Goal: Transaction & Acquisition: Purchase product/service

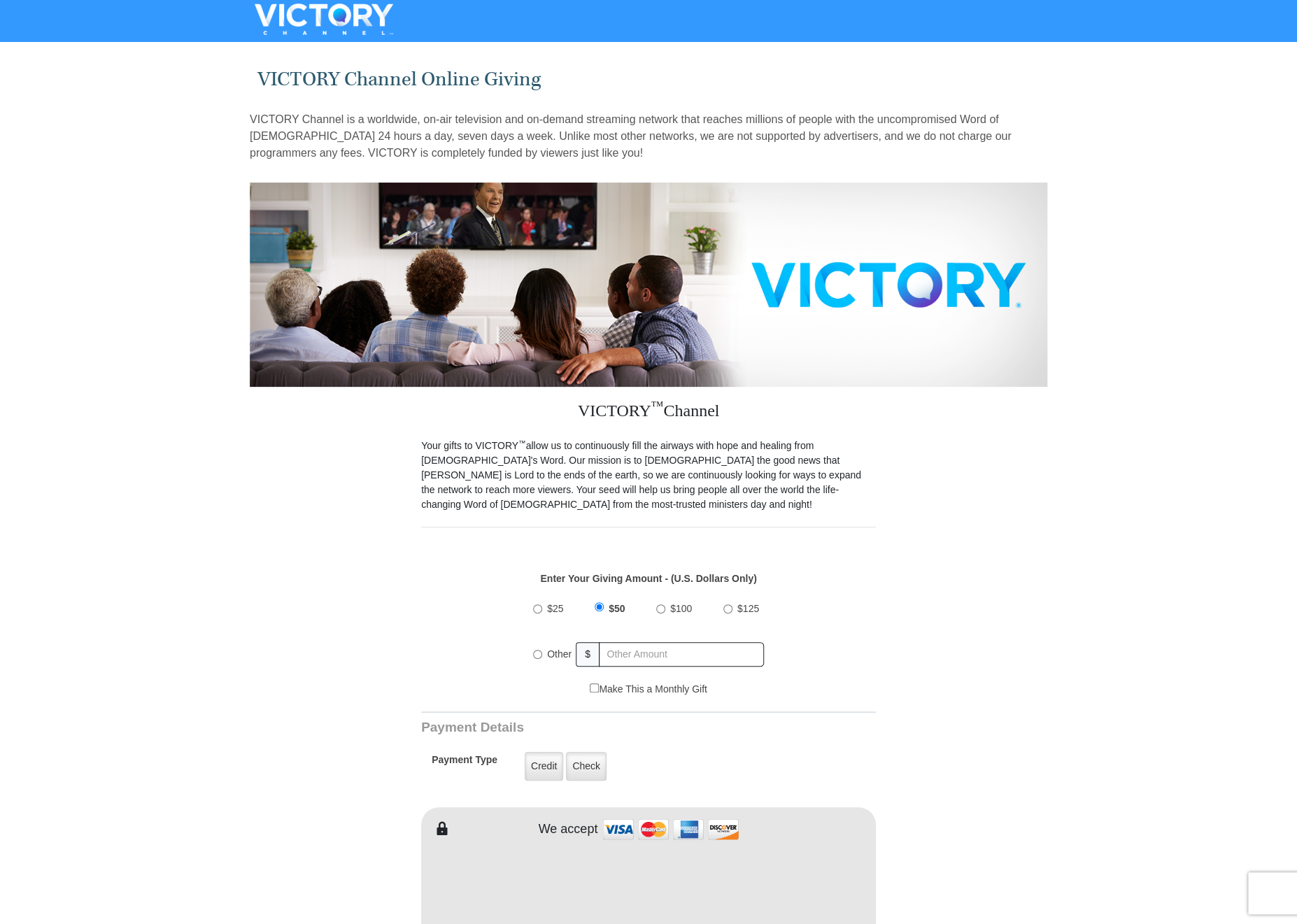
click at [539, 650] on input "Other" at bounding box center [538, 654] width 9 height 9
radio input "true"
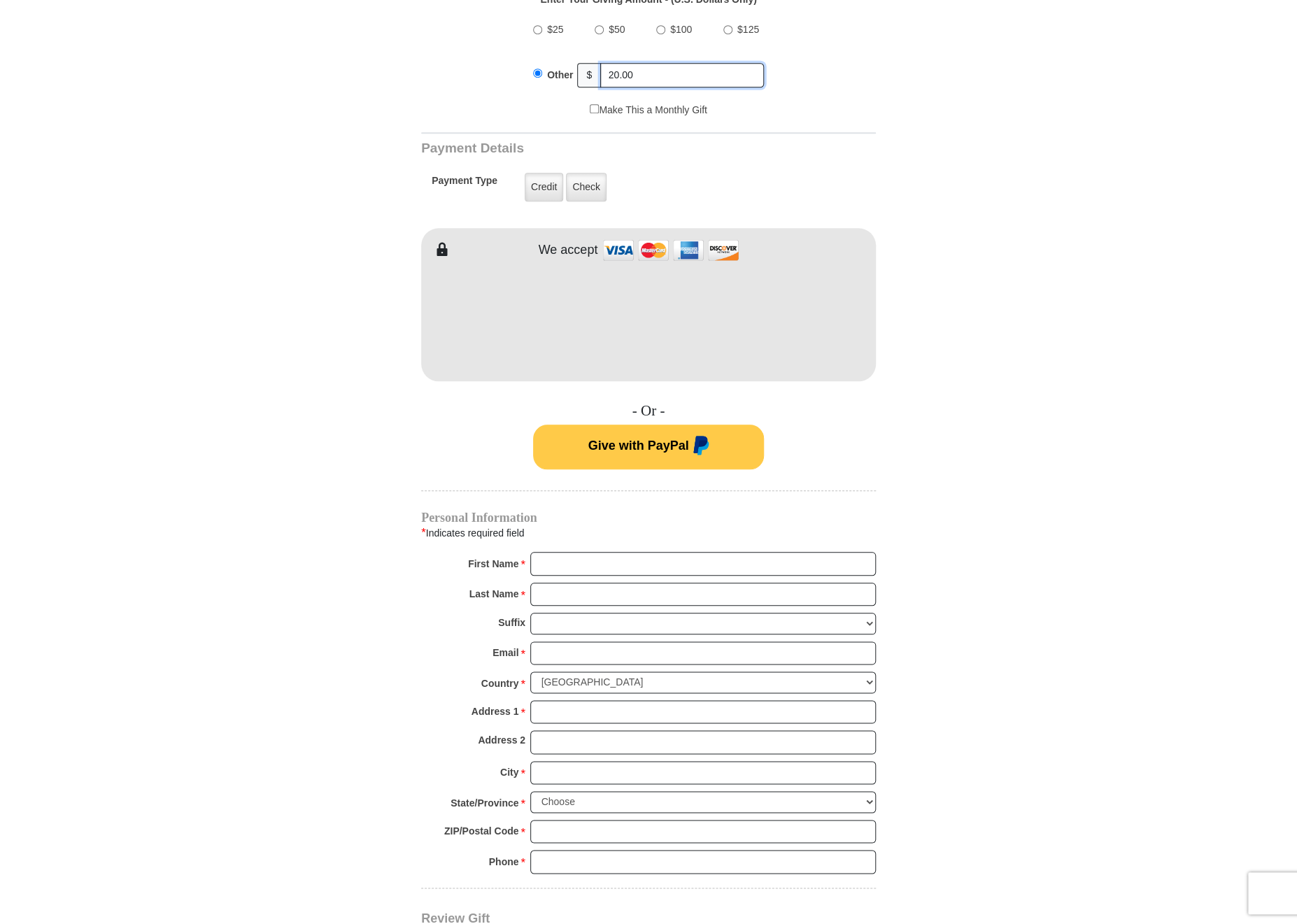
scroll to position [582, 0]
type input "20.00"
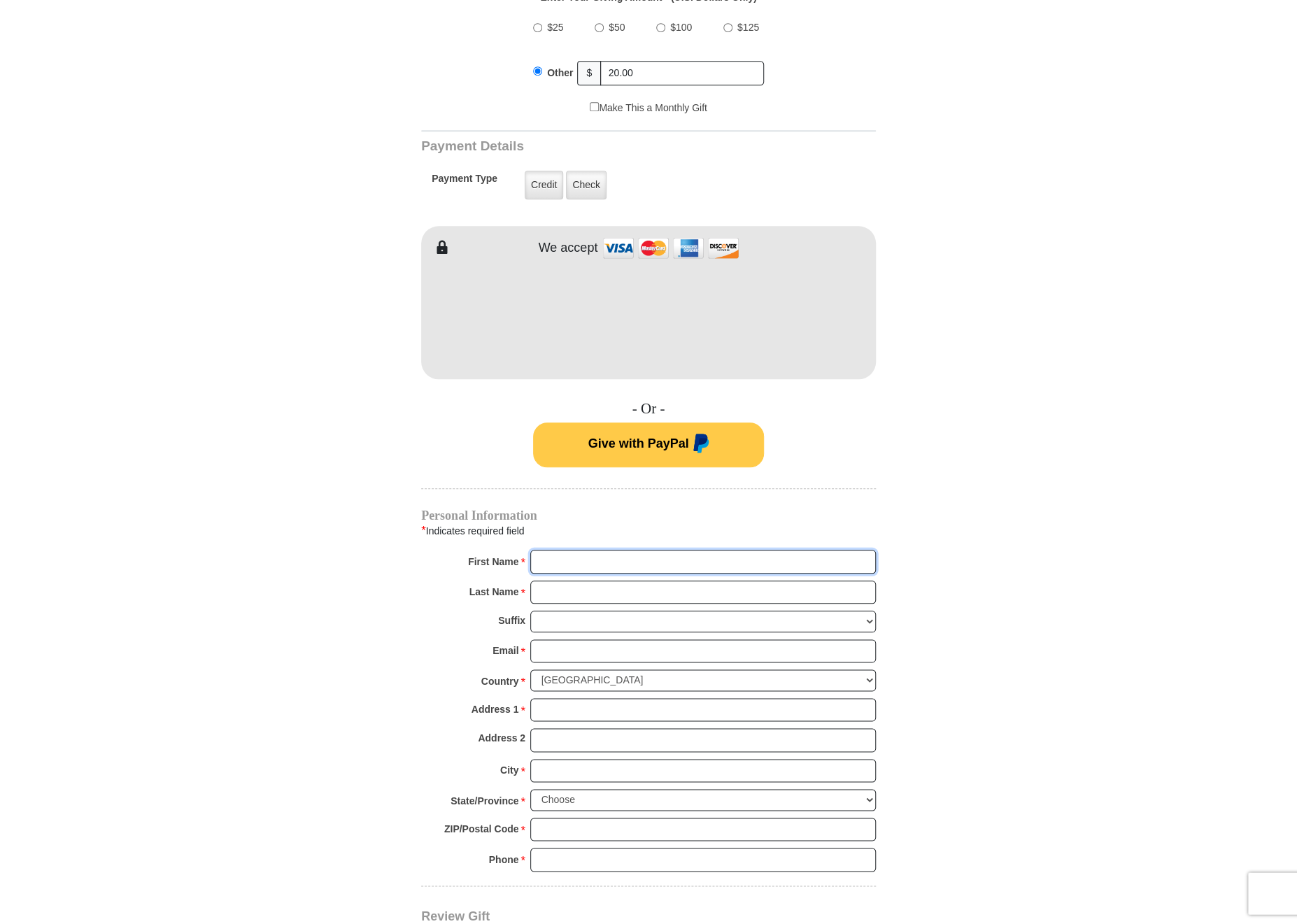
click at [652, 550] on input "First Name *" at bounding box center [703, 561] width 345 height 23
type input "Walter & M."
type input "Carr"
type input "rhema2patricia@sbcglobal.net"
type input "P. O. Box 1443"
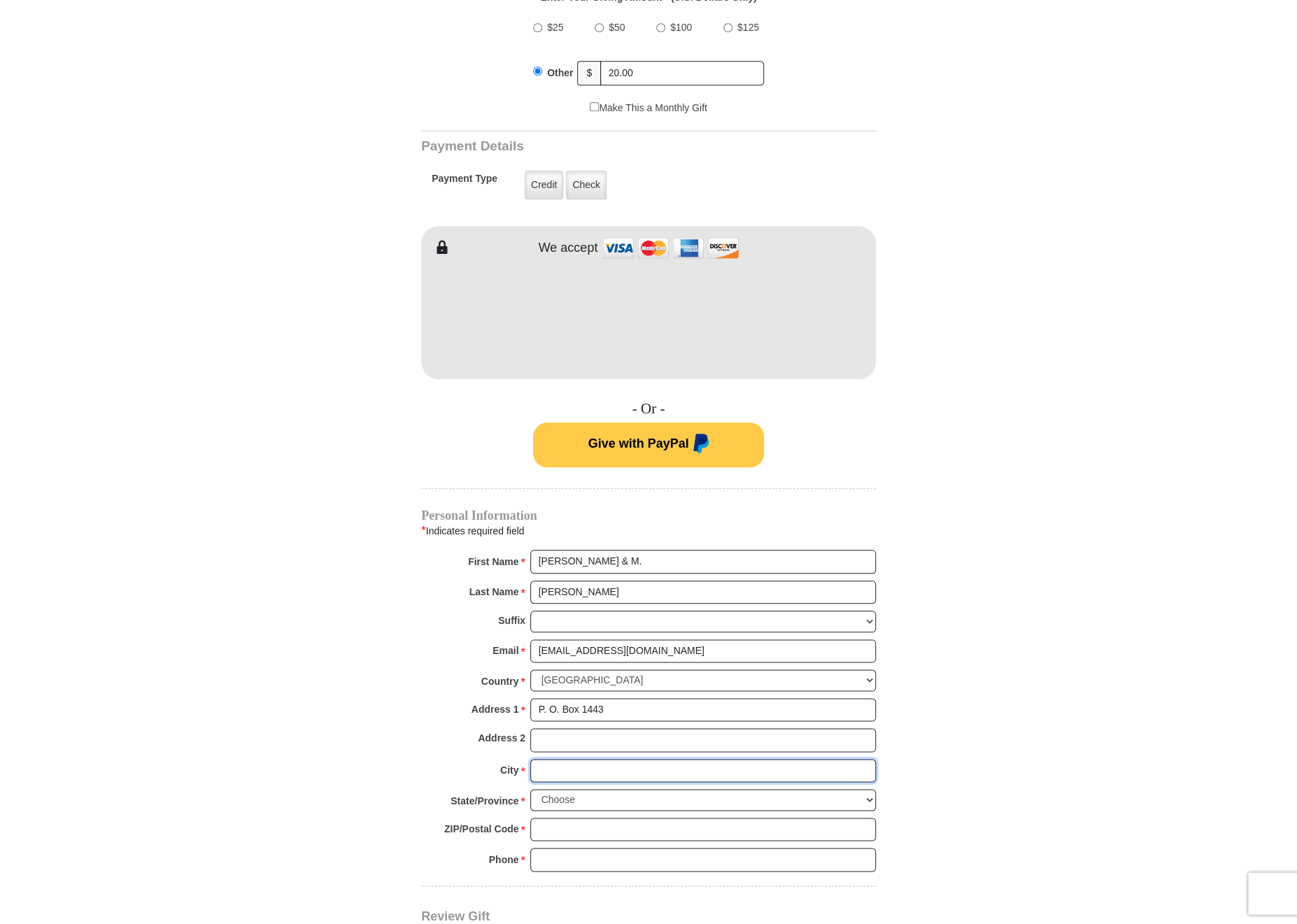
type input "Chula Vista"
select select "CA"
type input "91912"
type input "6196919155"
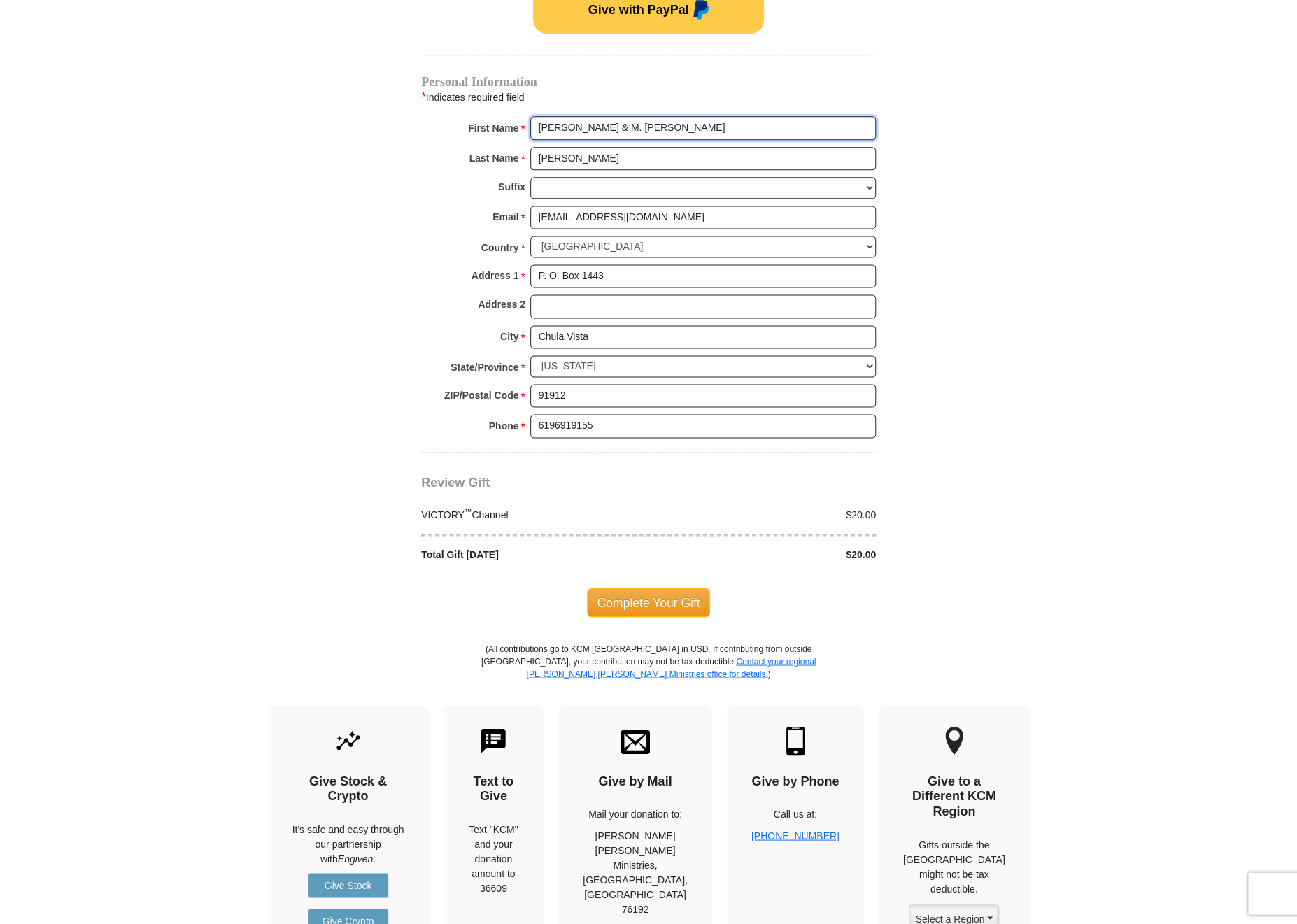
scroll to position [1016, 0]
type input "Walter & M. Patricia"
click at [678, 587] on span "Complete Your Gift" at bounding box center [649, 601] width 124 height 29
